Goal: Information Seeking & Learning: Learn about a topic

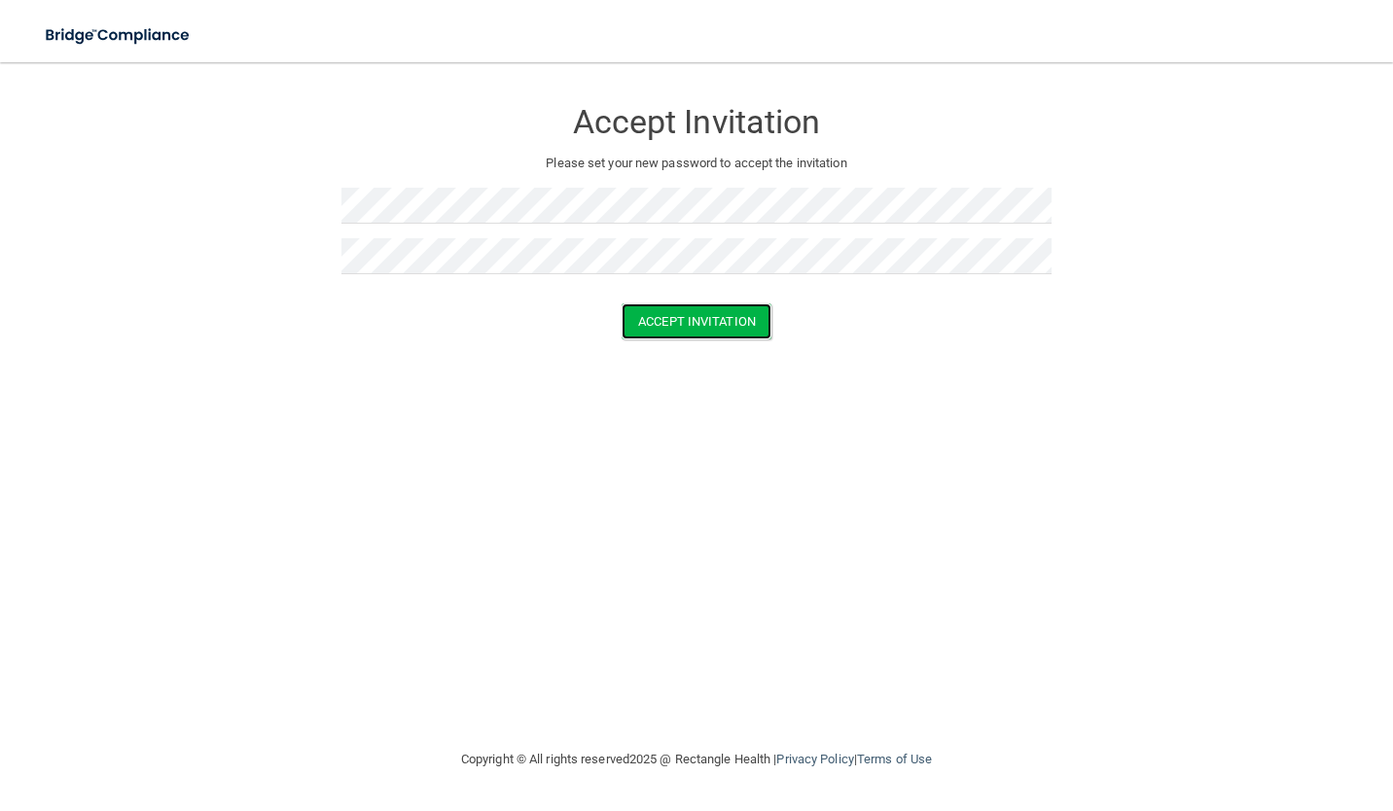
click at [758, 321] on button "Accept Invitation" at bounding box center [696, 321] width 150 height 36
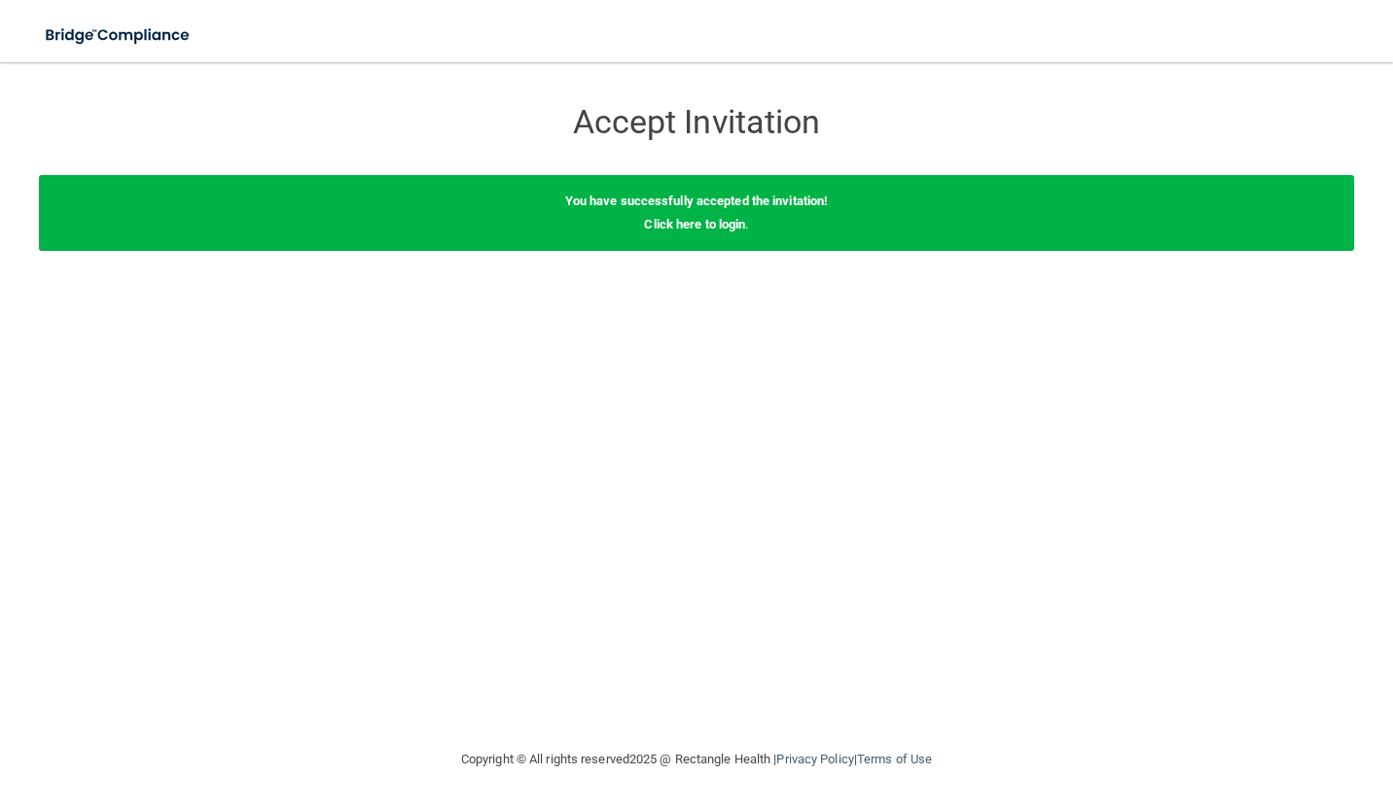
click at [712, 226] on link "Click here to login" at bounding box center [694, 224] width 101 height 15
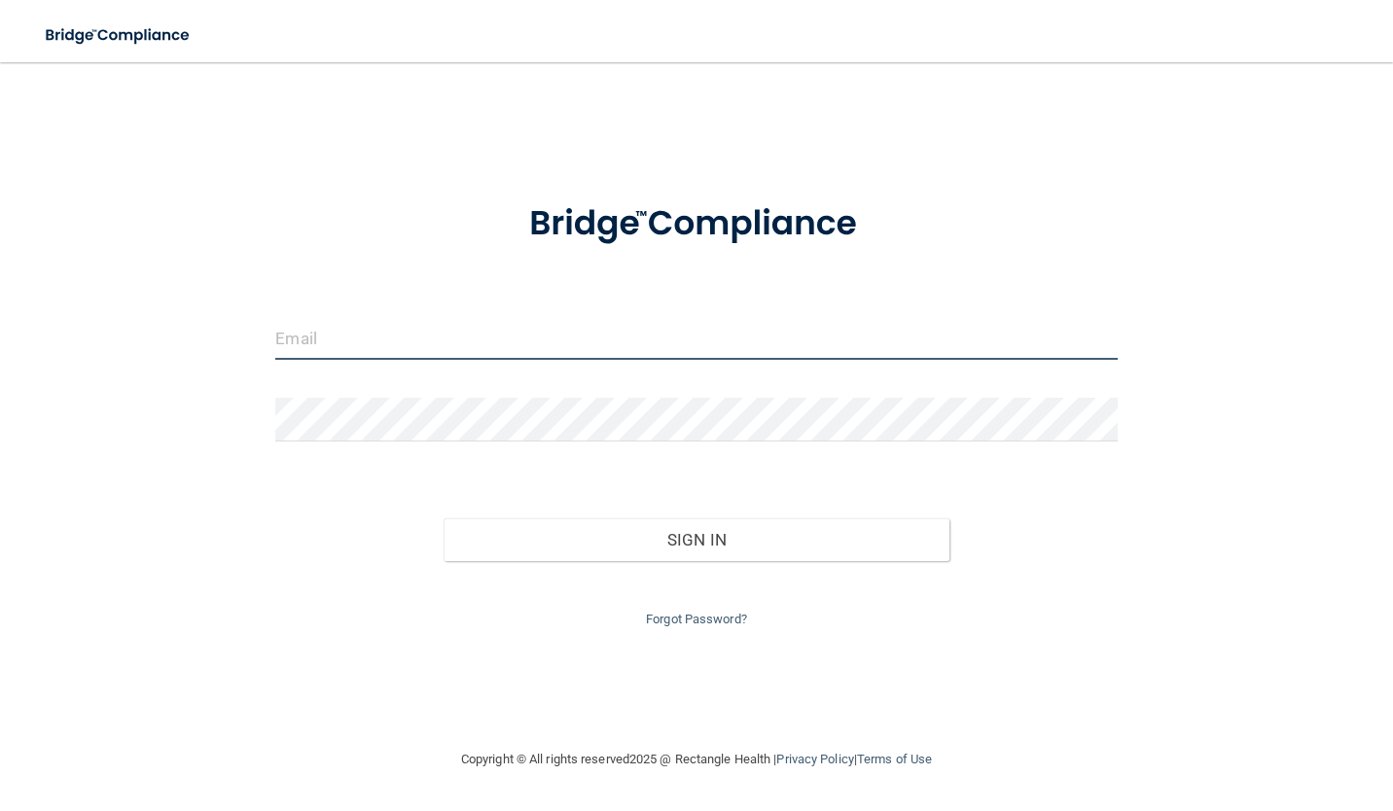
click at [630, 343] on input "email" at bounding box center [695, 338] width 841 height 44
type input "[EMAIL_ADDRESS][DOMAIN_NAME]"
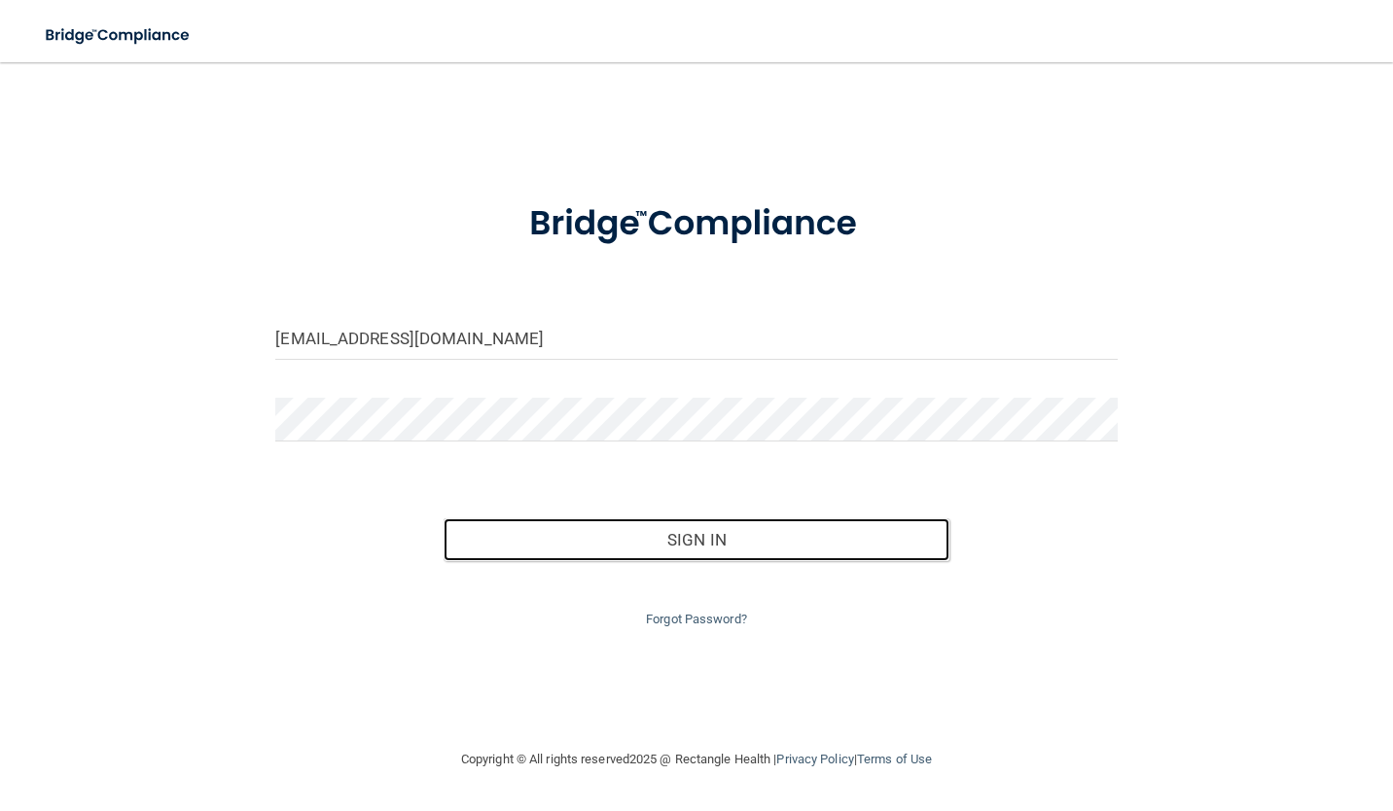
click at [607, 534] on button "Sign In" at bounding box center [695, 539] width 505 height 43
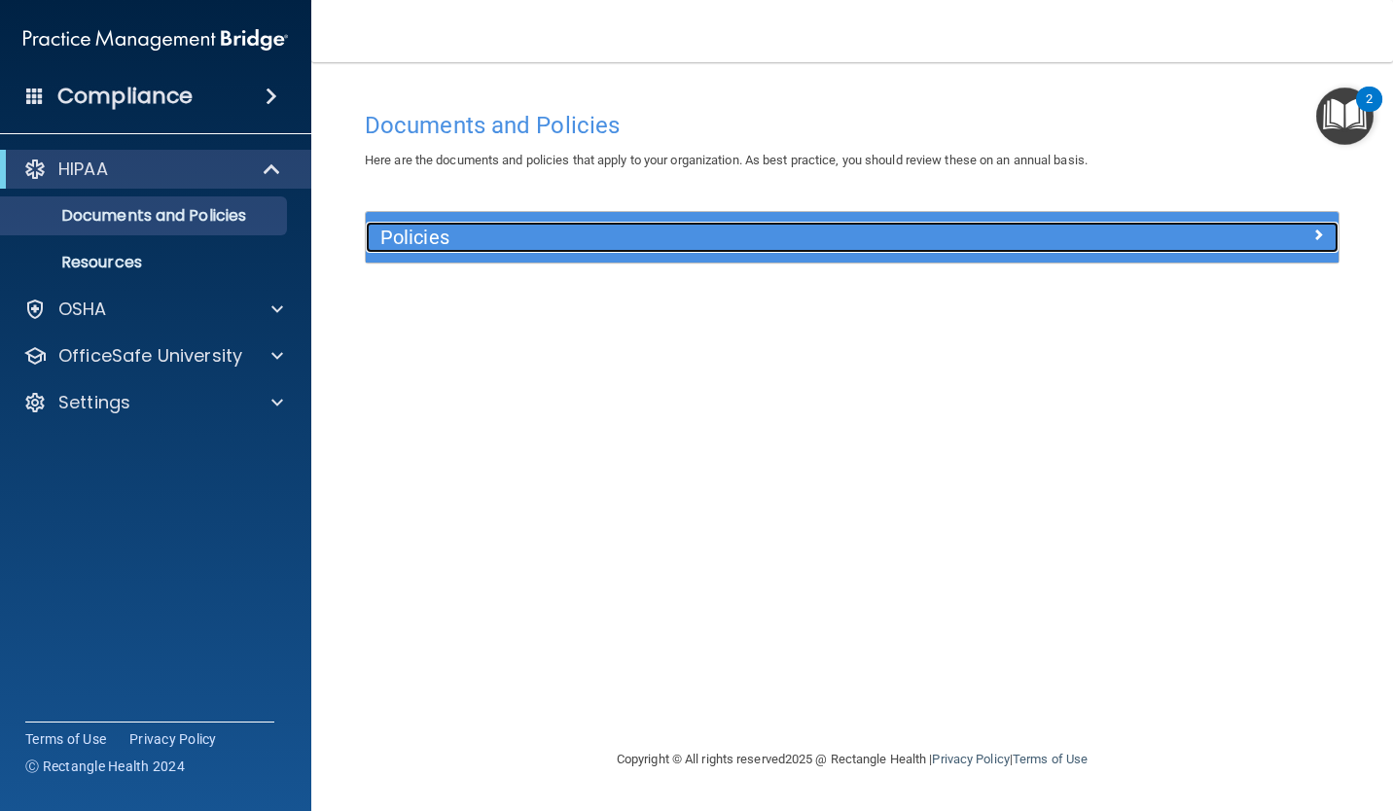
click at [925, 228] on h5 "Policies" at bounding box center [730, 237] width 700 height 21
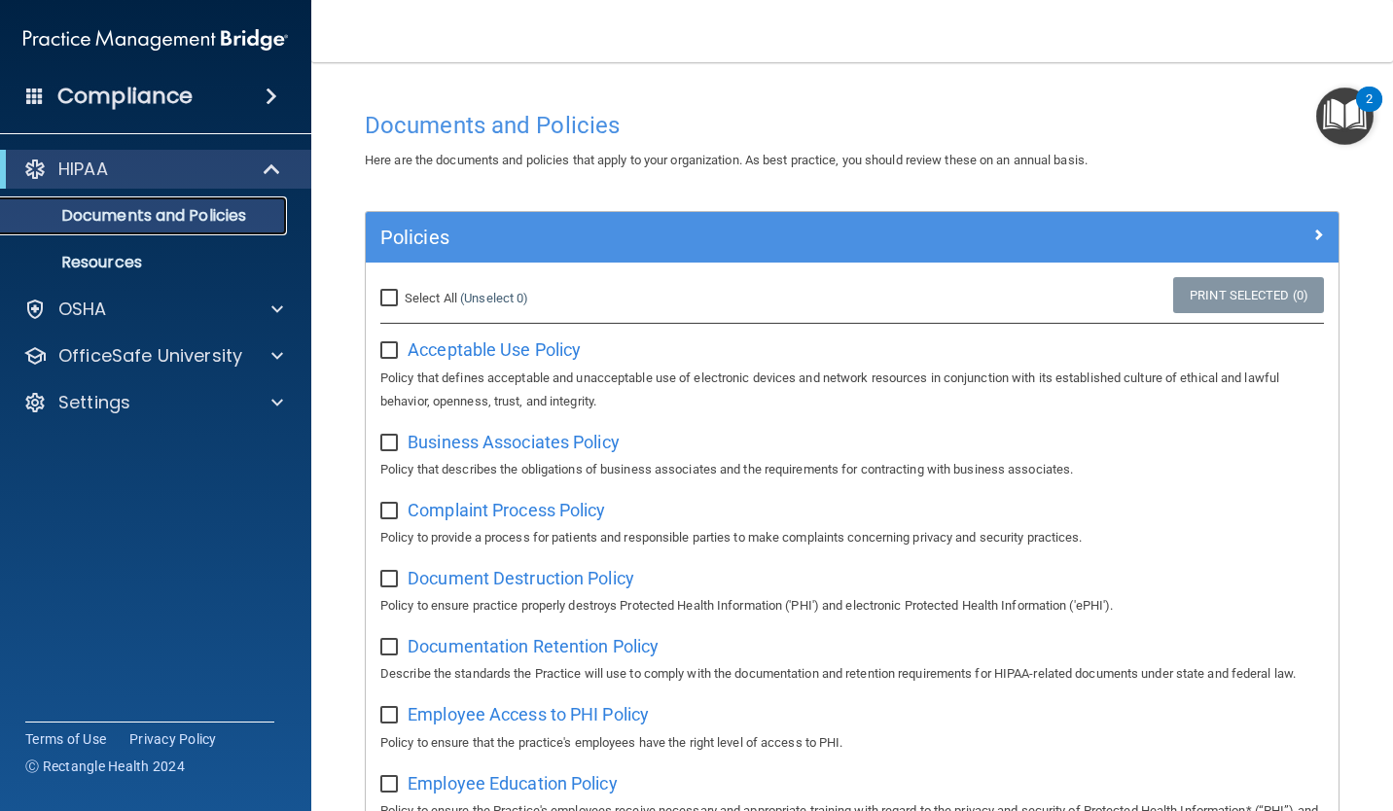
click at [125, 234] on link "Documents and Policies" at bounding box center [134, 215] width 306 height 39
click at [392, 294] on input "Select All (Unselect 0) Unselect All" at bounding box center [391, 299] width 22 height 16
checkbox input "true"
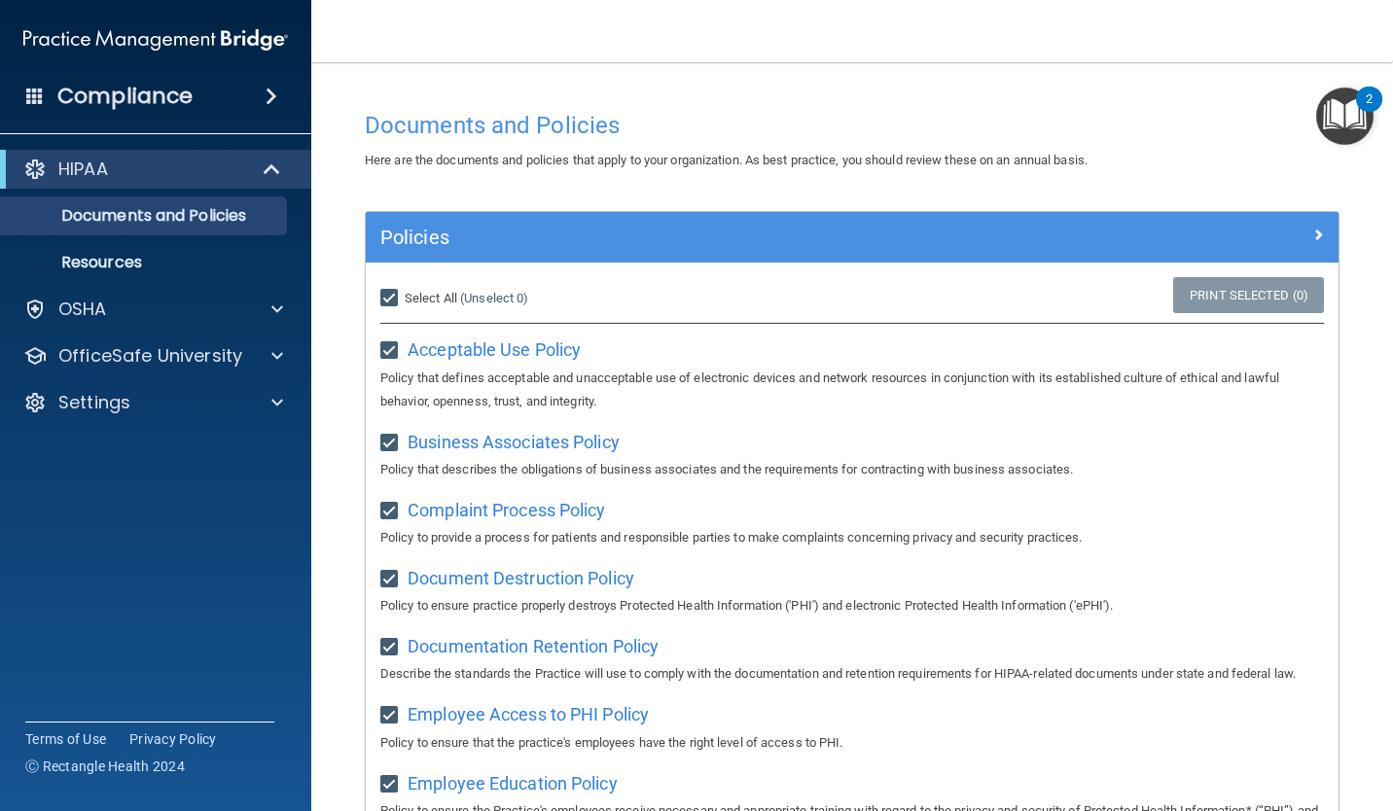
checkbox input "true"
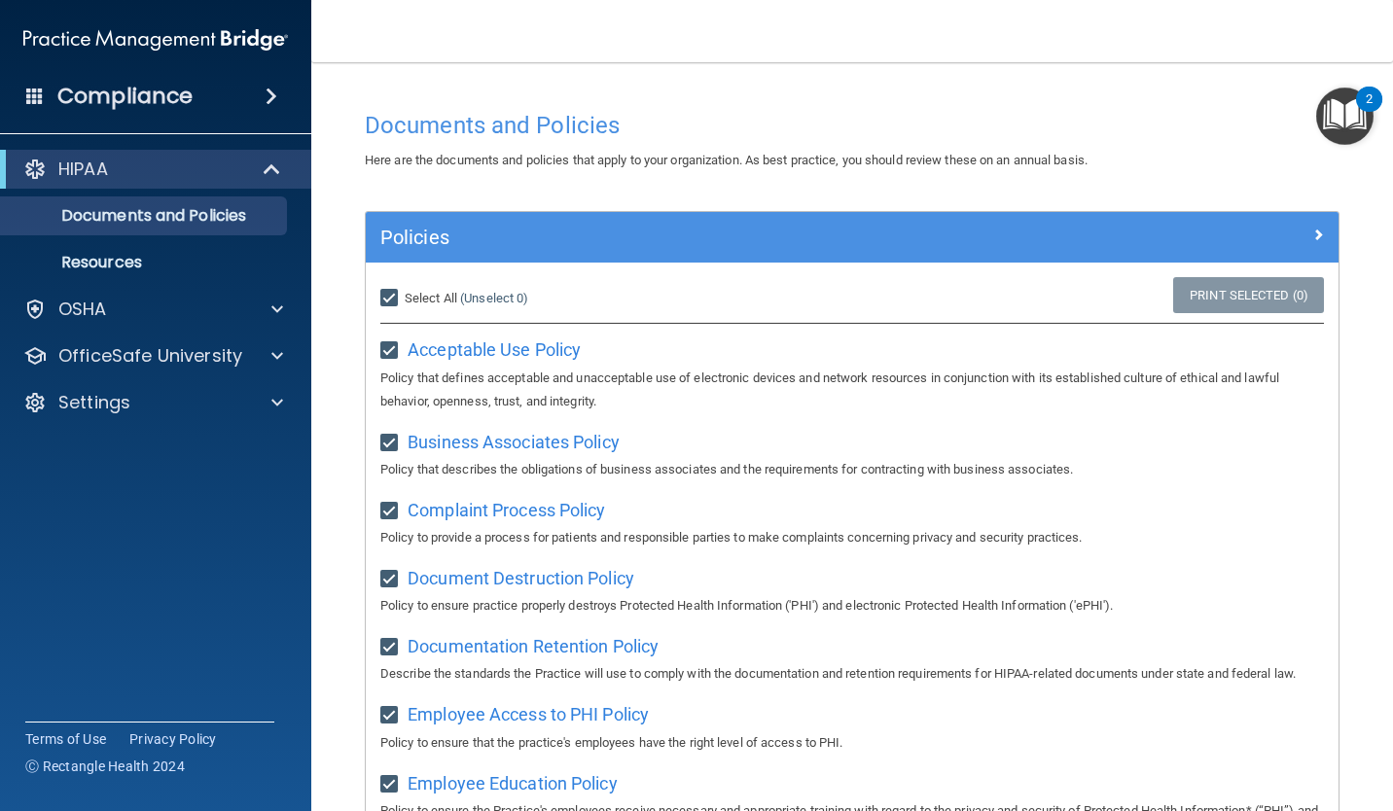
checkbox input "true"
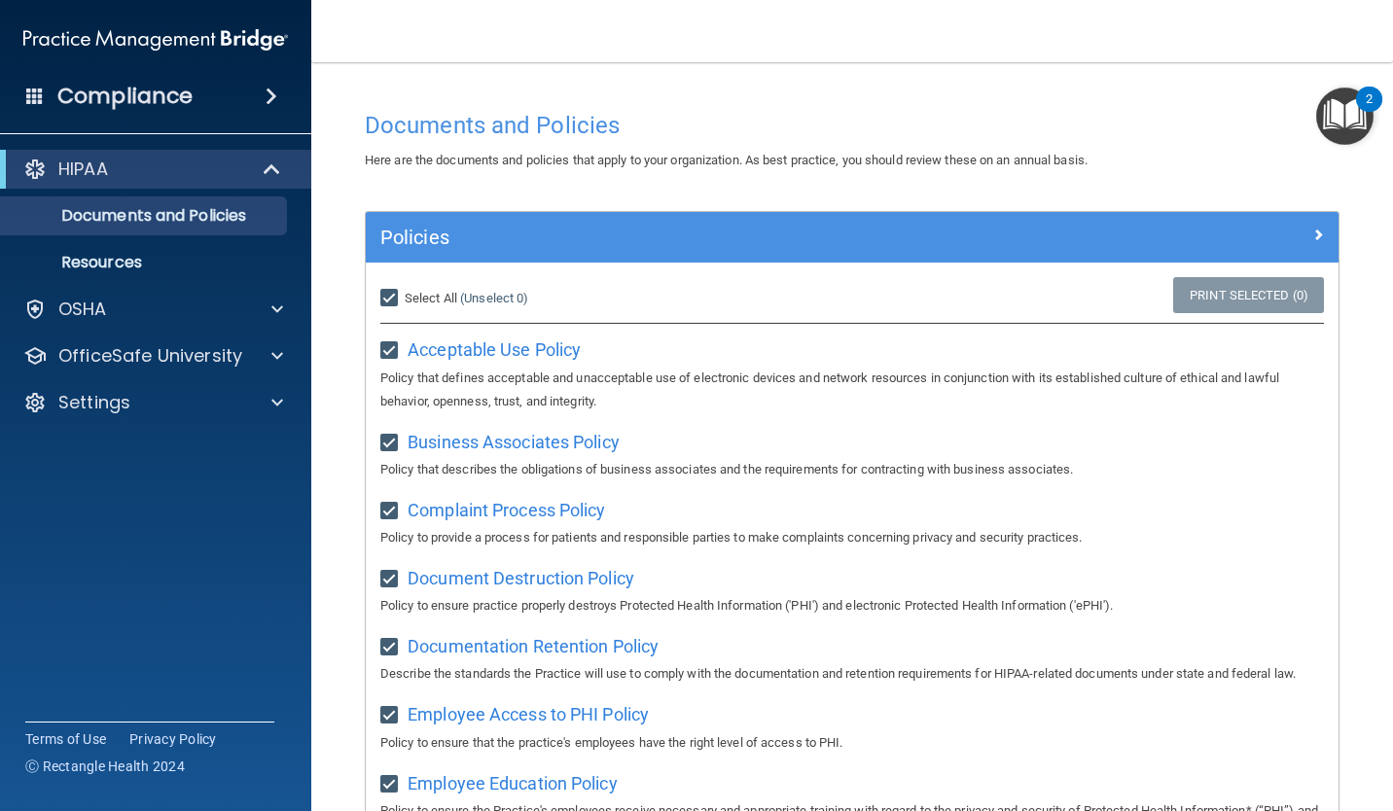
checkbox input "true"
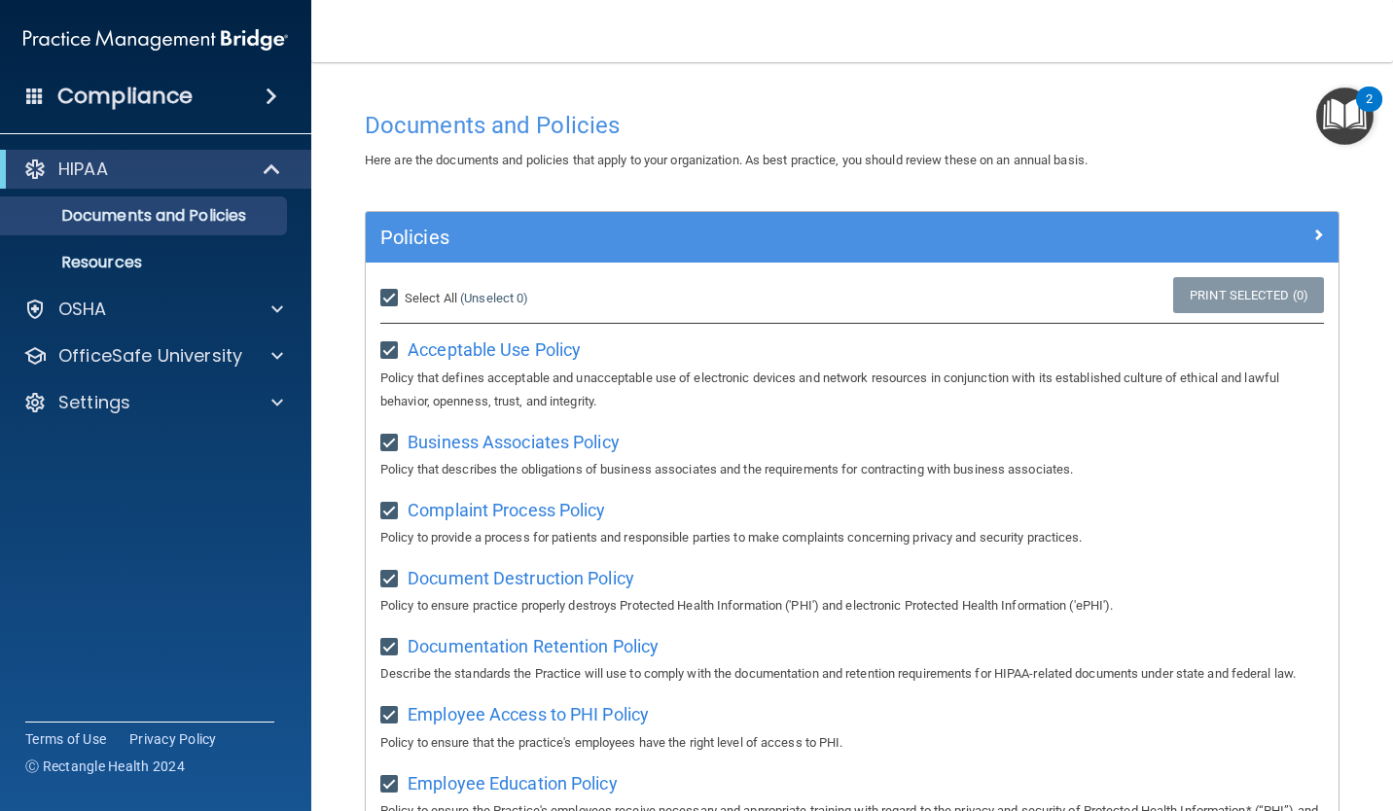
checkbox input "true"
click at [462, 344] on span "Acceptable Use Policy" at bounding box center [493, 349] width 173 height 20
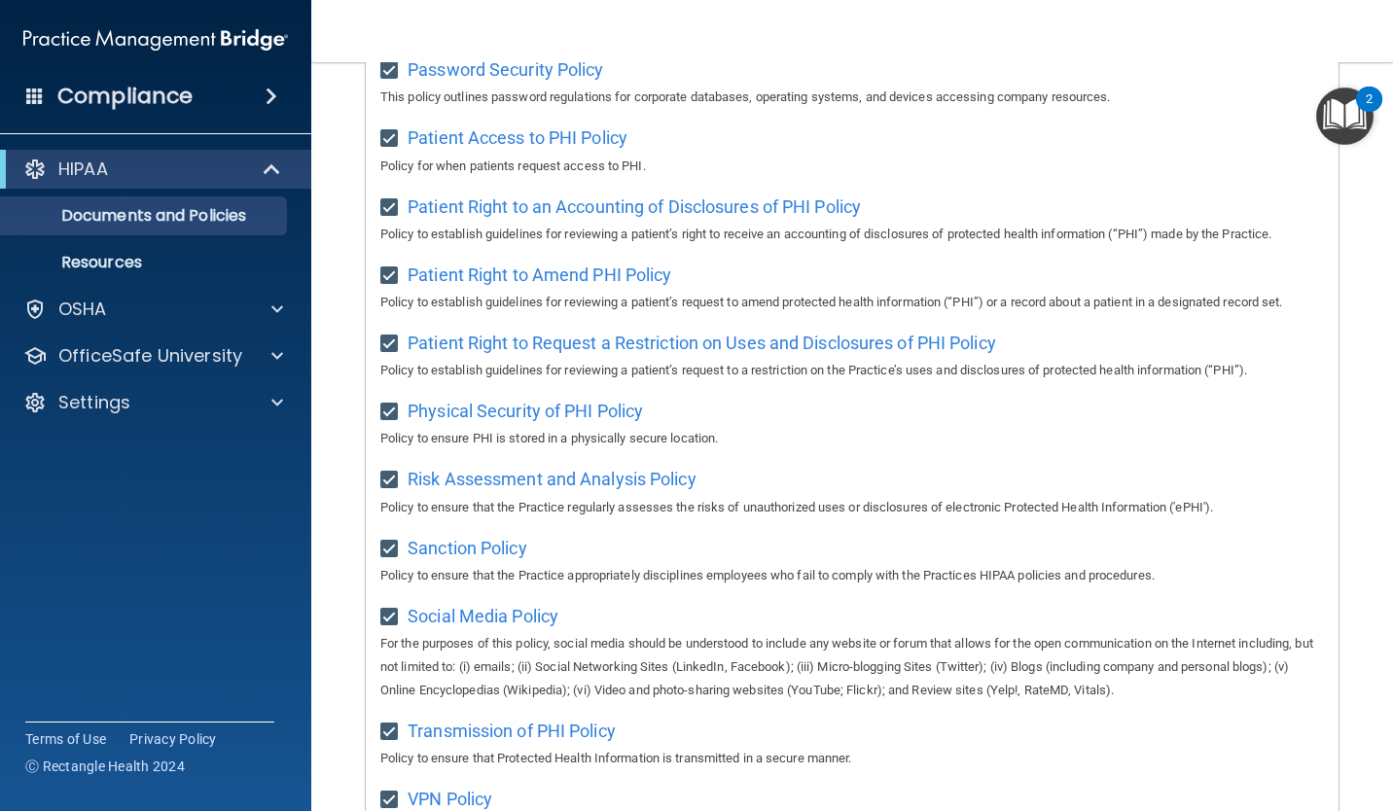
scroll to position [1199, 0]
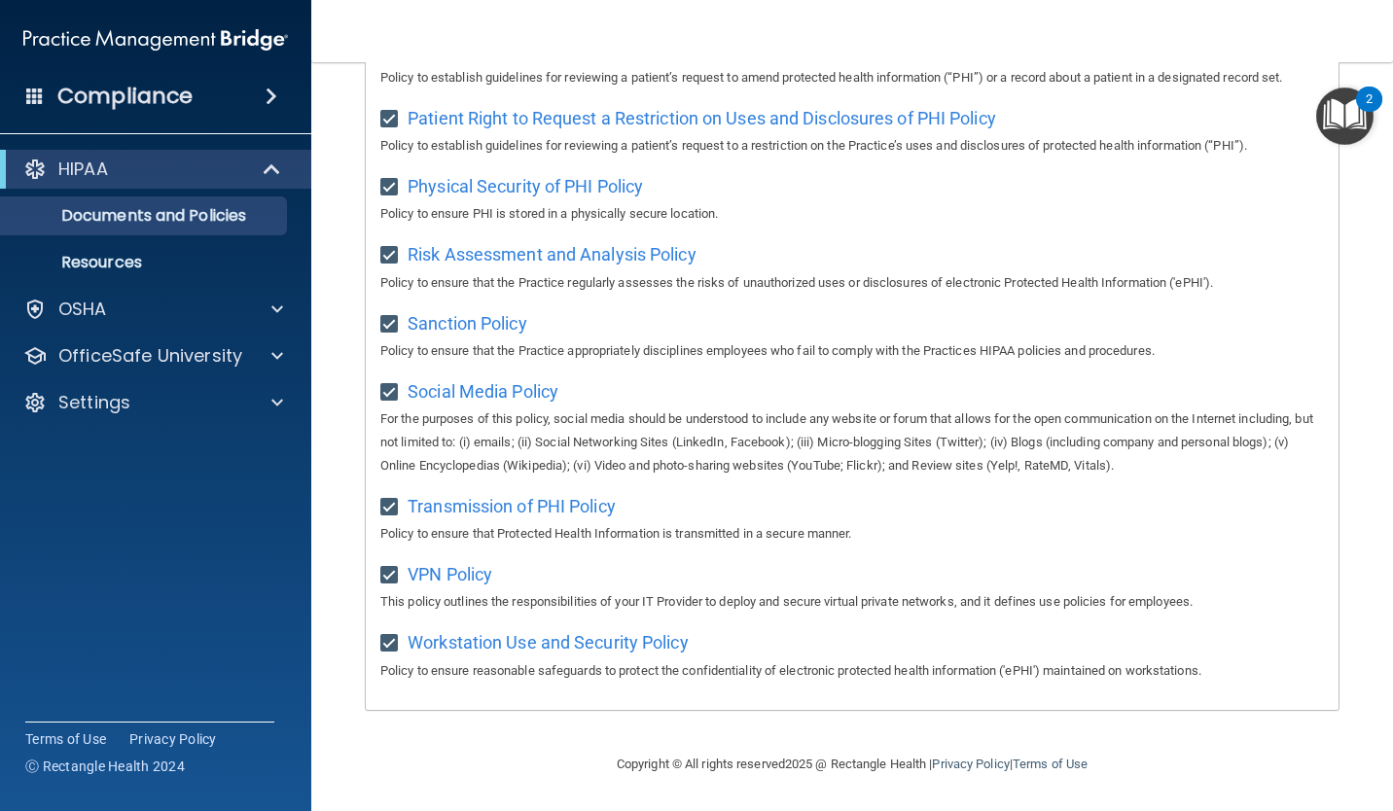
click at [118, 532] on accordion "HIPAA Documents and Policies Report an Incident Business Associates Emergency P…" at bounding box center [156, 350] width 312 height 417
click at [180, 368] on p "OfficeSafe University" at bounding box center [150, 355] width 184 height 23
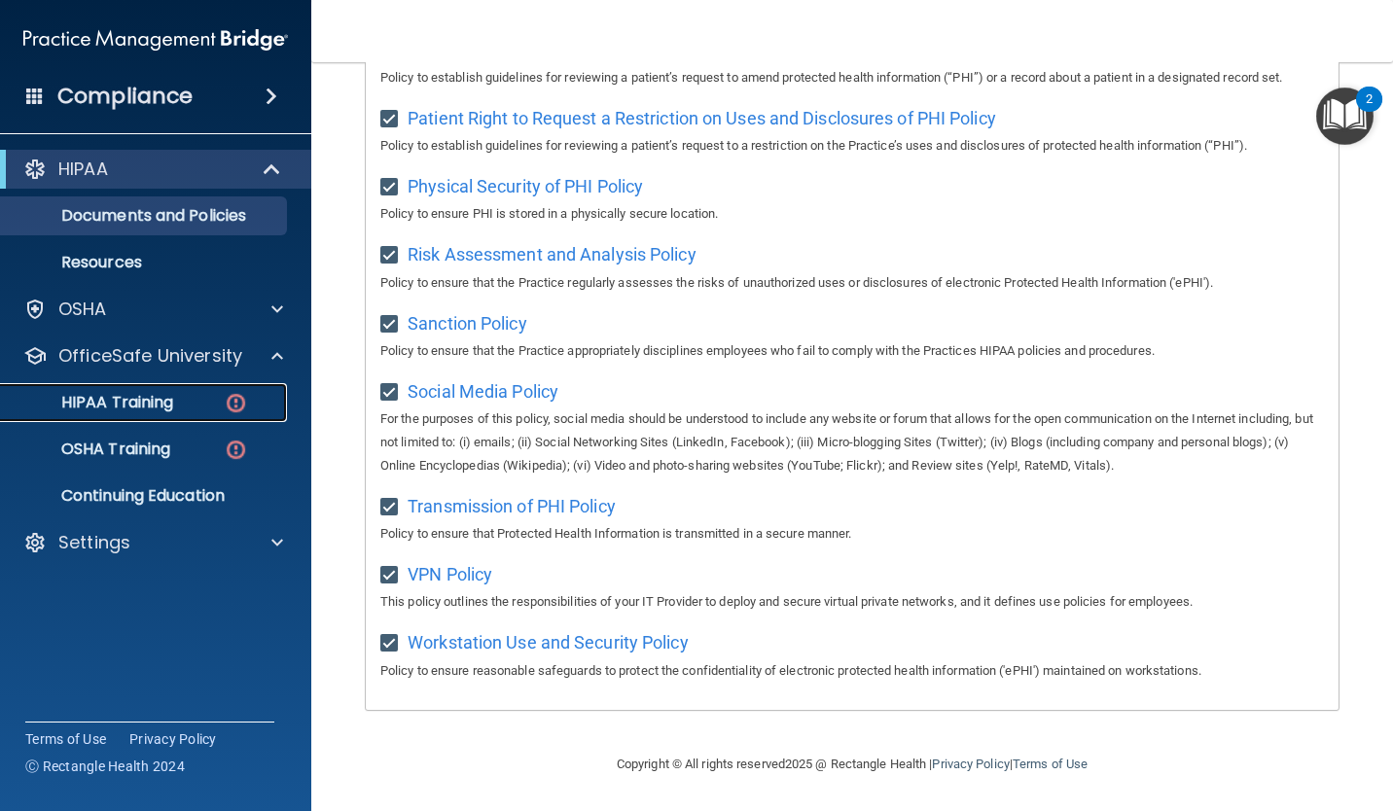
click at [167, 395] on p "HIPAA Training" at bounding box center [93, 402] width 160 height 19
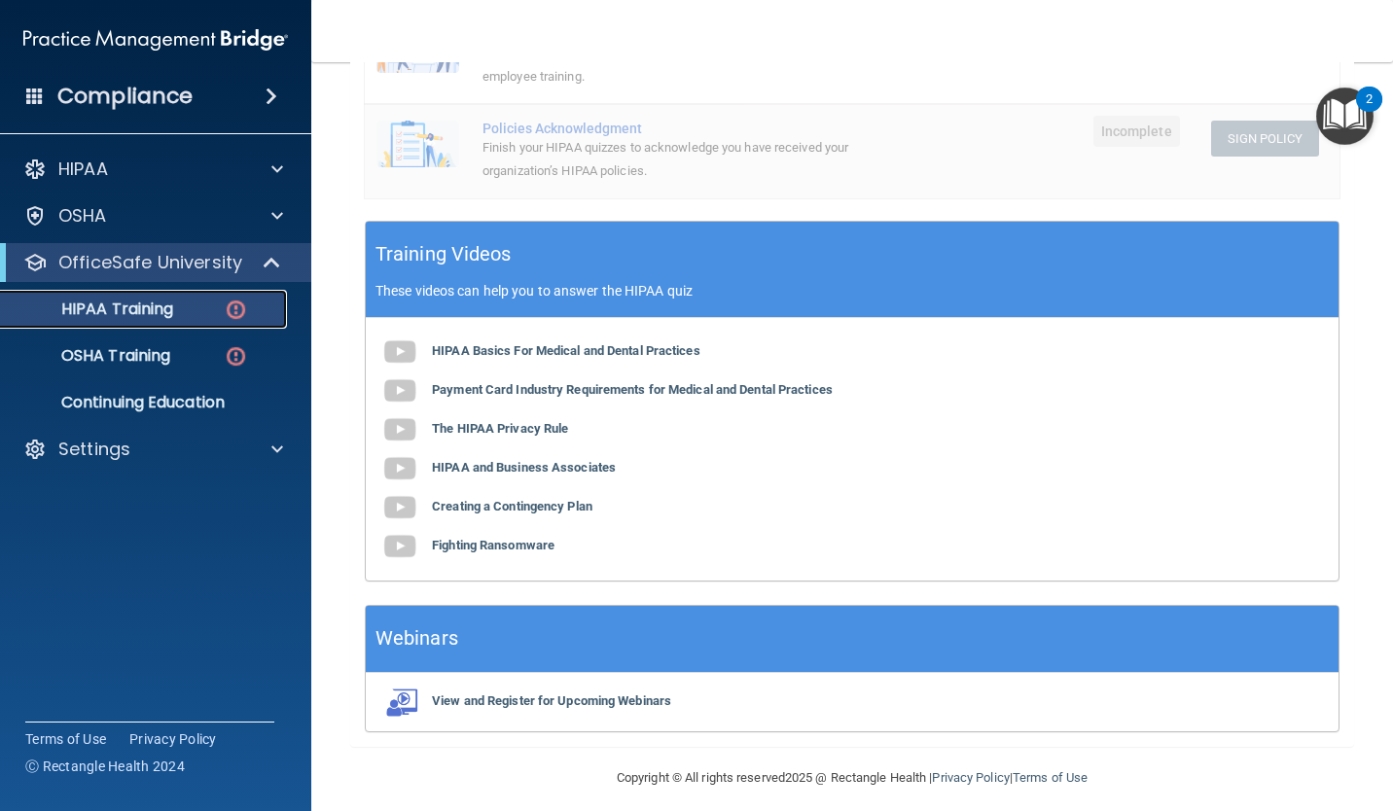
scroll to position [584, 0]
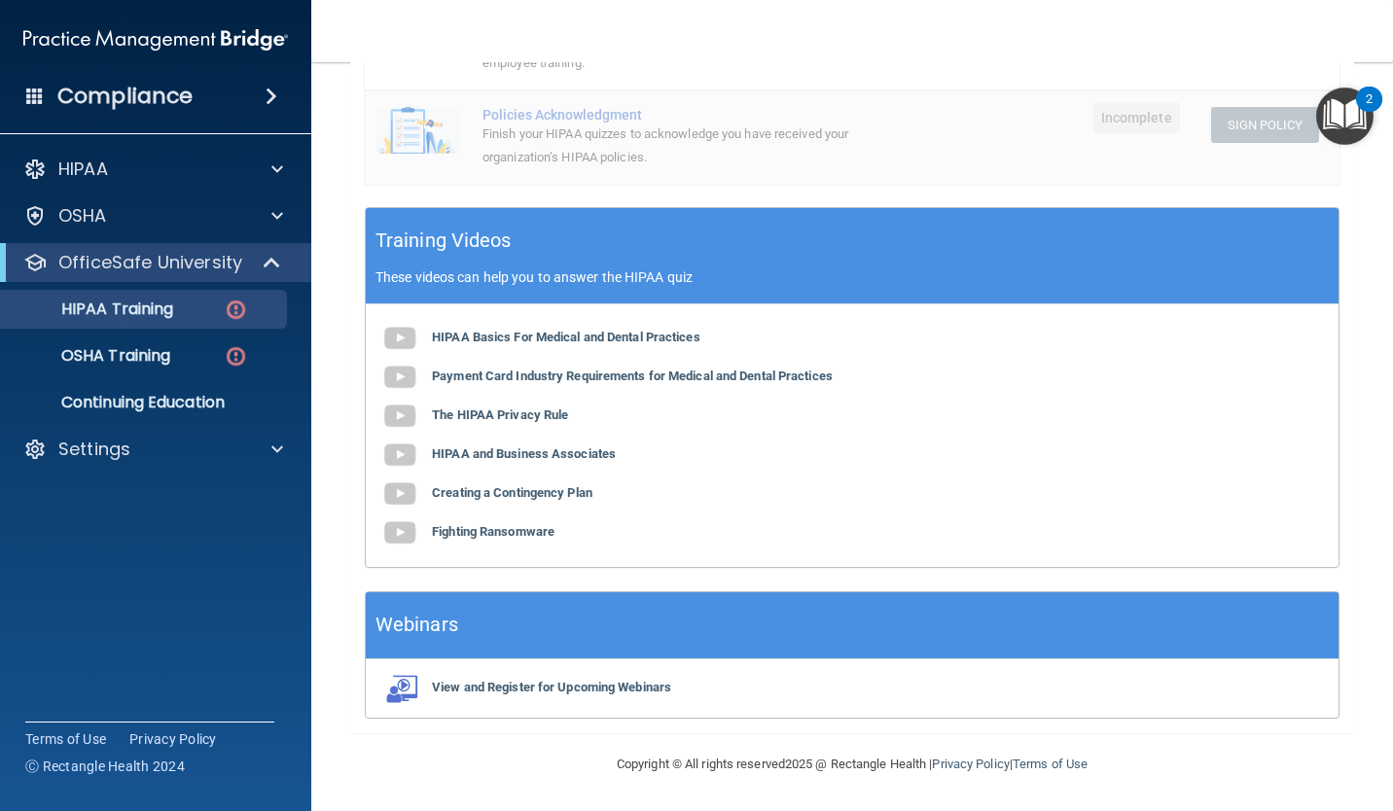
click at [400, 347] on img at bounding box center [399, 338] width 39 height 39
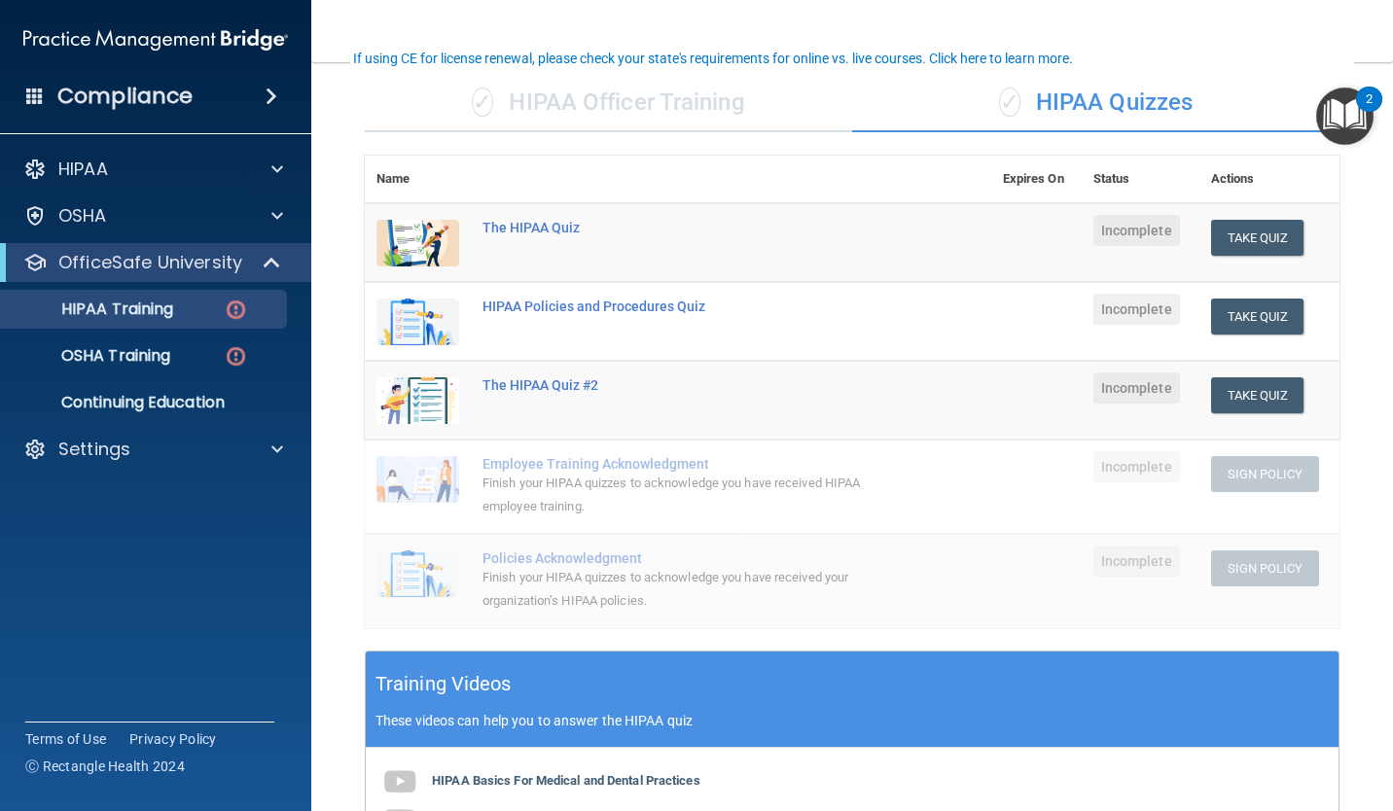
scroll to position [140, 0]
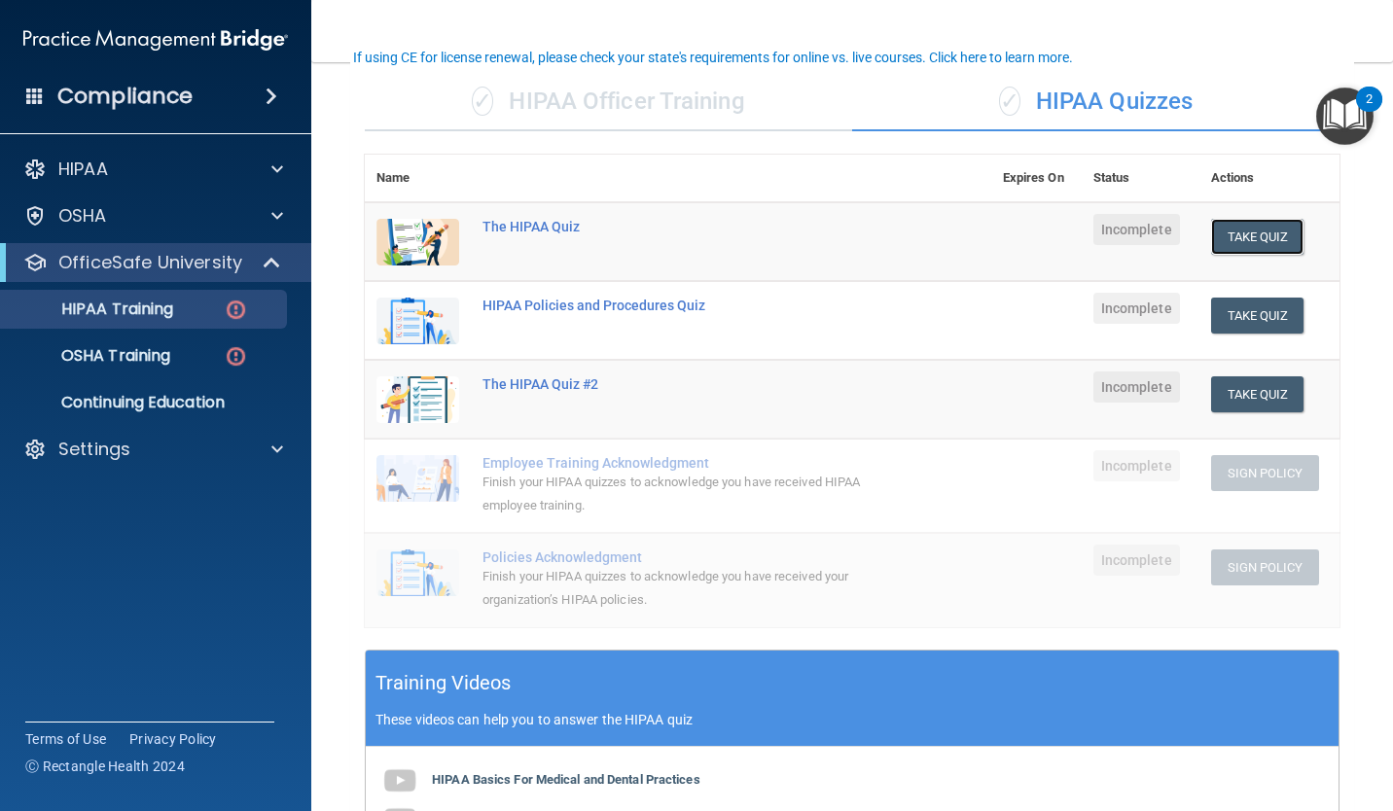
click at [1243, 241] on button "Take Quiz" at bounding box center [1257, 237] width 93 height 36
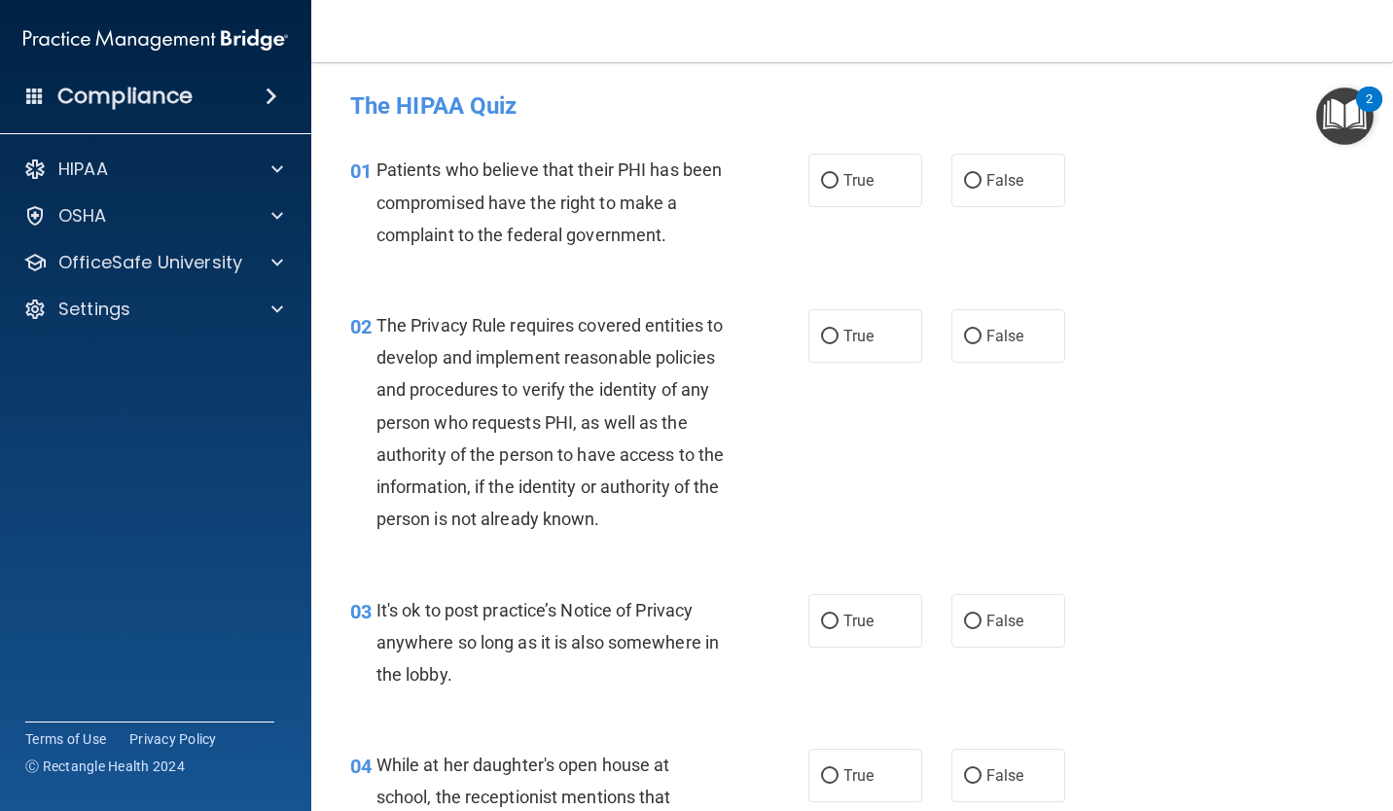
click at [129, 478] on accordion "HIPAA Documents and Policies Report an Incident Business Associates Emergency P…" at bounding box center [156, 350] width 312 height 417
